Goal: Information Seeking & Learning: Learn about a topic

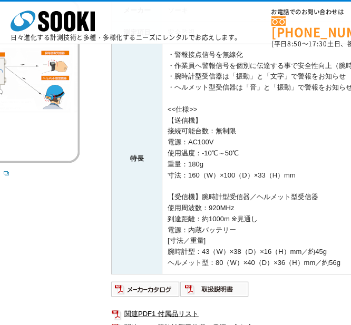
scroll to position [148, 87]
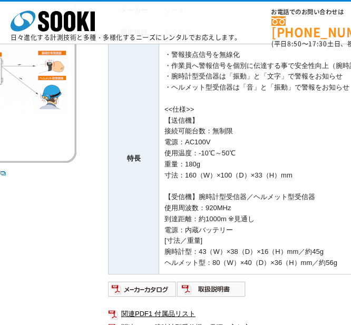
click at [286, 193] on td "・警報接点信号を無線化 ・作業員へ警報信号を個別に伝達する事で安全性向上（腕時計型受信器・ヘルメット型受信器） ・腕時計型受信器は「振動」と「文字」で警報をお…" at bounding box center [344, 159] width 370 height 230
click at [156, 283] on img at bounding box center [142, 289] width 69 height 17
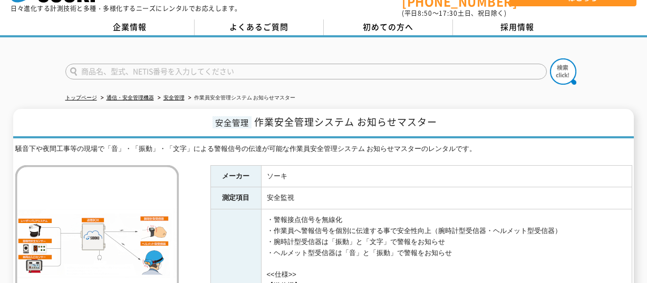
scroll to position [30, 0]
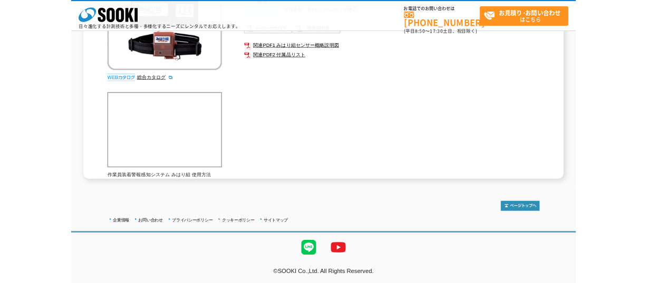
scroll to position [249, 0]
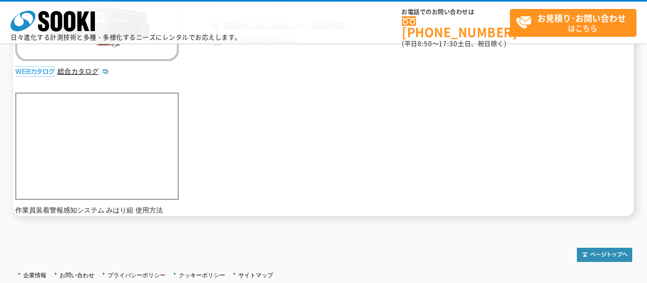
click at [230, 141] on div "重機のオペレータと、危険範囲内の作業員に音で危険を知らせる警報補助装置です。 総合カタログ メーカー エヌディーリース・システム 測定項目 作業員検知 特長 …" at bounding box center [323, 46] width 616 height 340
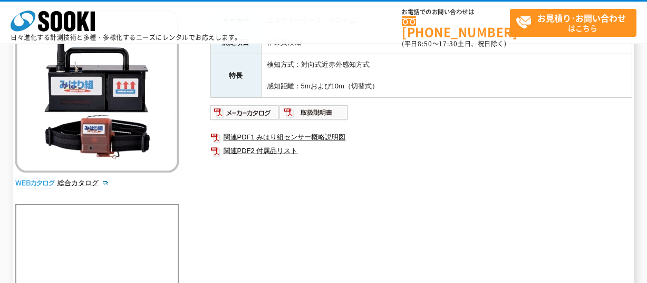
scroll to position [138, 0]
